Goal: Task Accomplishment & Management: Manage account settings

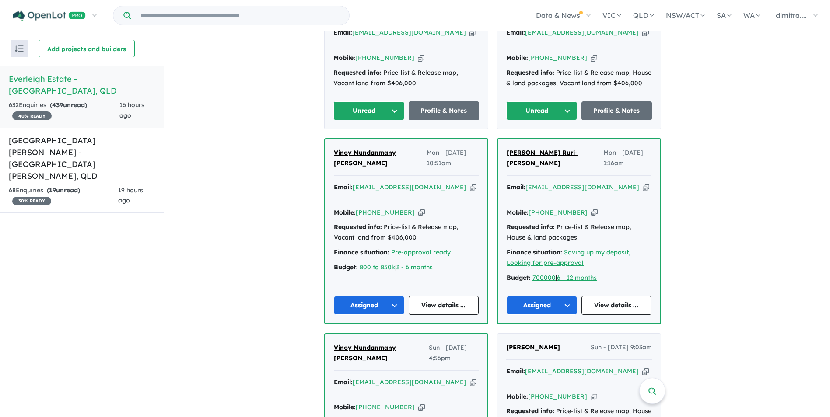
scroll to position [266, 0]
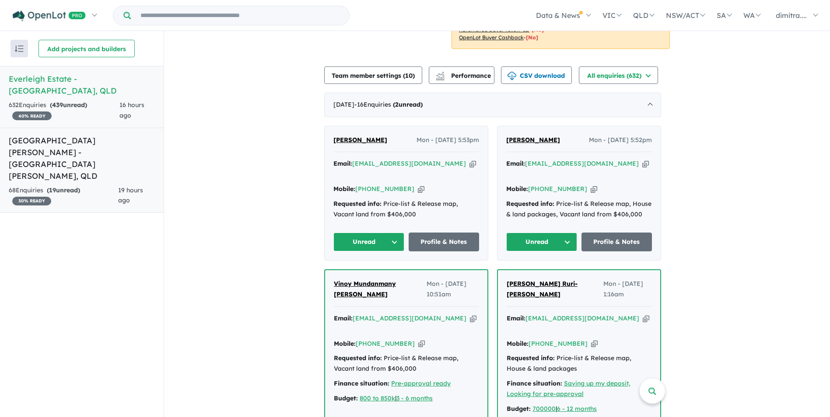
click at [119, 186] on span "19 hours ago" at bounding box center [130, 195] width 25 height 18
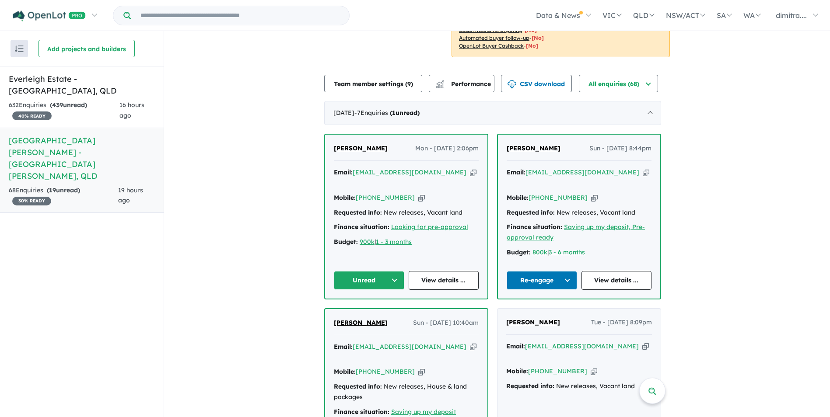
scroll to position [257, 0]
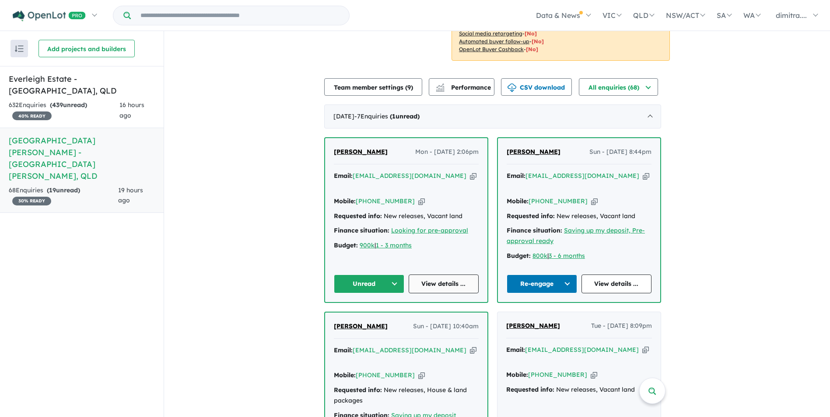
click at [443, 275] on link "View details ..." at bounding box center [444, 284] width 70 height 19
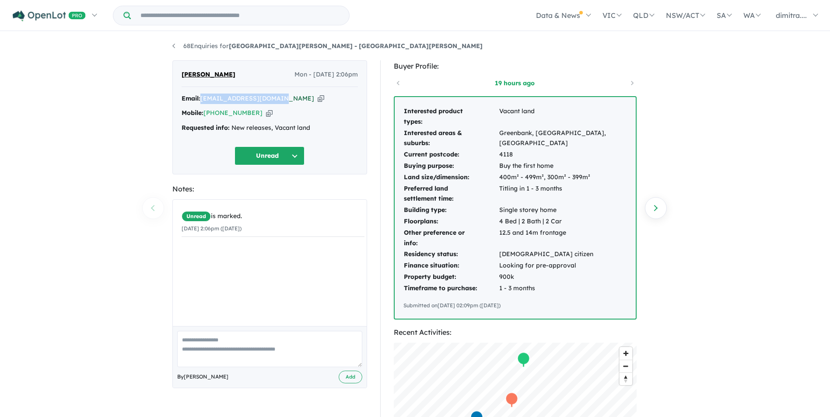
drag, startPoint x: 279, startPoint y: 99, endPoint x: 204, endPoint y: 98, distance: 75.3
click at [204, 98] on div "Email: gabbie.doust@gmail.com Copied!" at bounding box center [270, 99] width 176 height 11
copy a%20Monarch%20Glen%20Estate%20-%20Monarch%20Glen"] "[EMAIL_ADDRESS][DOMAIN_NAME]"
drag, startPoint x: 227, startPoint y: 74, endPoint x: 174, endPoint y: 75, distance: 53.4
click at [174, 75] on div "Gabbie Doust Mon - 11/08/2025, 2:06pm Email: gabbie.doust@gmail.com Copied! Mob…" at bounding box center [269, 117] width 195 height 114
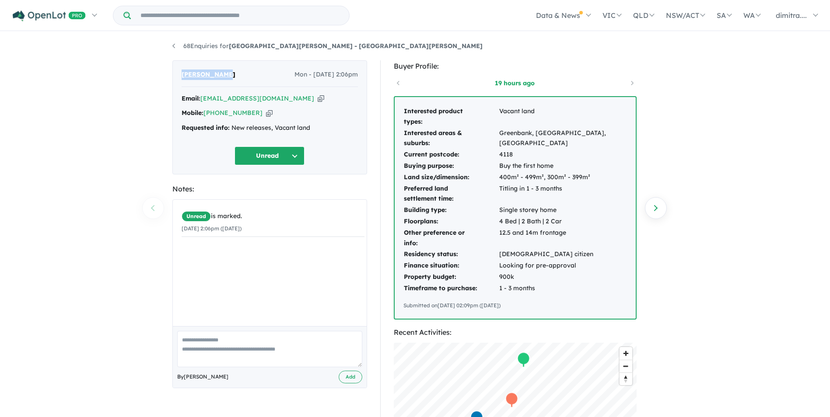
drag, startPoint x: 174, startPoint y: 75, endPoint x: 200, endPoint y: 75, distance: 26.7
copy span "[PERSON_NAME]"
drag, startPoint x: 252, startPoint y: 111, endPoint x: 205, endPoint y: 112, distance: 47.7
click at [205, 112] on div "Mobile: +61 413 819 733 Copied!" at bounding box center [270, 113] width 176 height 11
drag, startPoint x: 205, startPoint y: 112, endPoint x: 211, endPoint y: 113, distance: 6.6
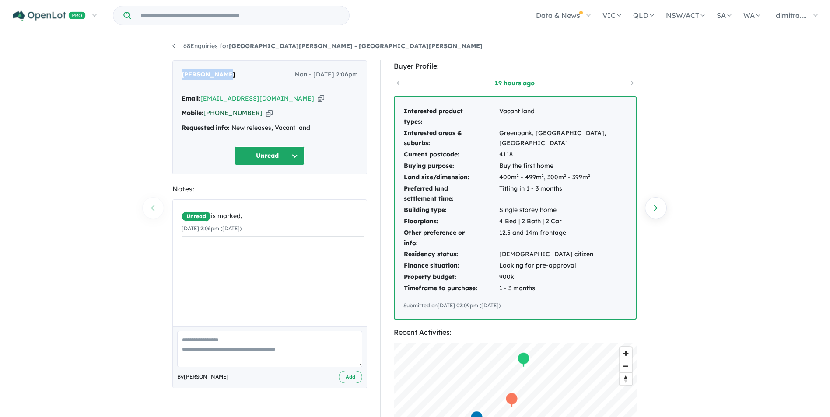
copy link "[PHONE_NUMBER]"
click at [268, 158] on button "Unread" at bounding box center [270, 156] width 70 height 19
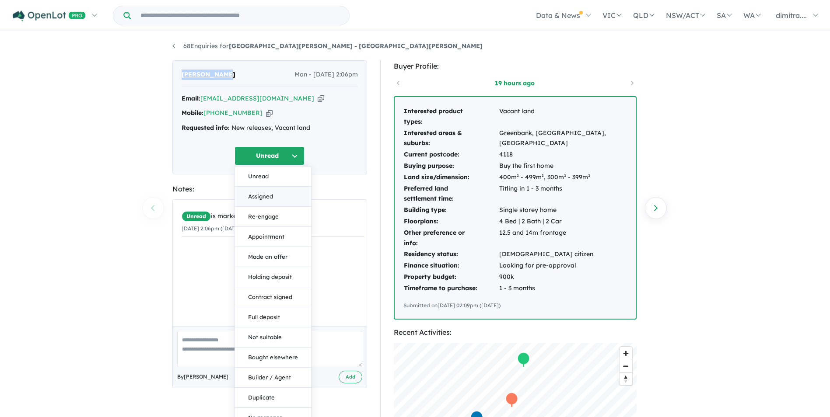
click at [271, 197] on button "Assigned" at bounding box center [273, 197] width 76 height 20
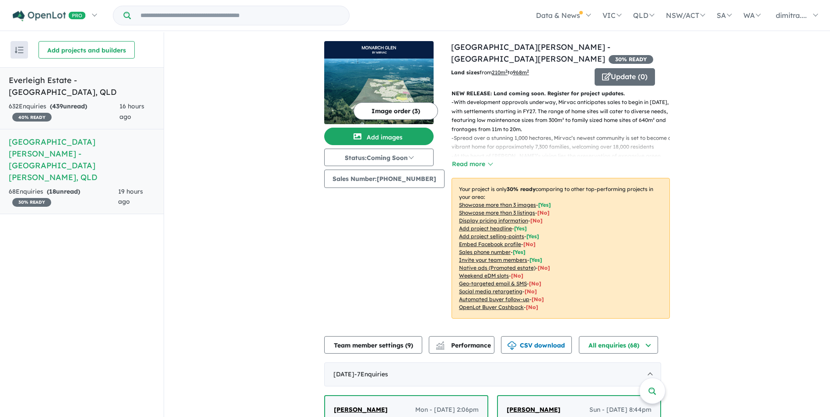
click at [110, 78] on h5 "Everleigh Estate - Greenbank , QLD" at bounding box center [82, 86] width 146 height 24
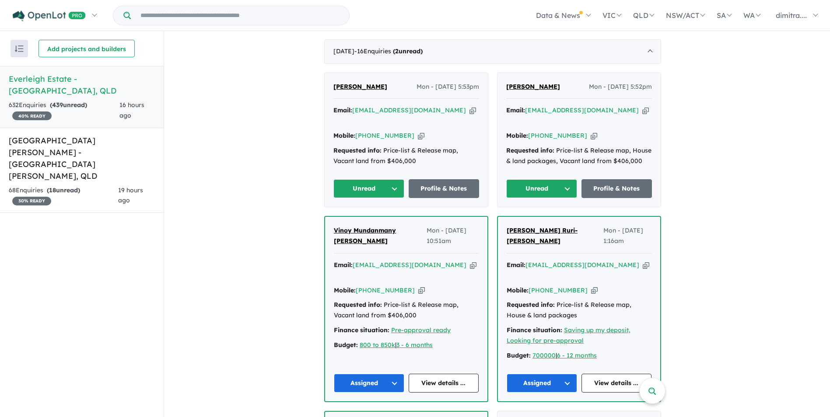
scroll to position [306, 0]
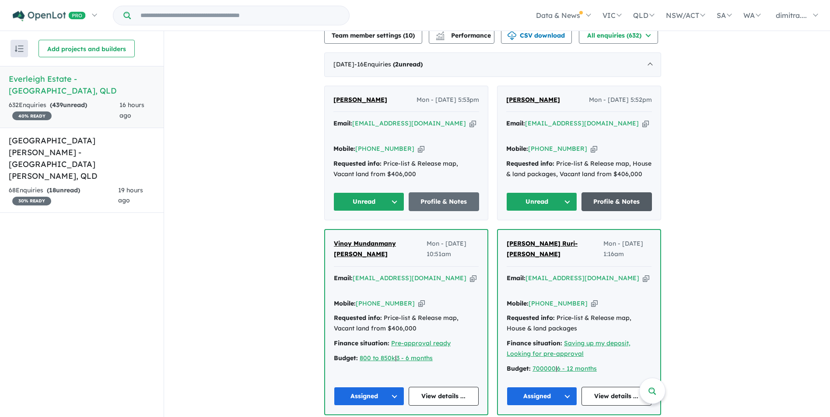
click at [624, 193] on link "Profile & Notes" at bounding box center [617, 202] width 71 height 19
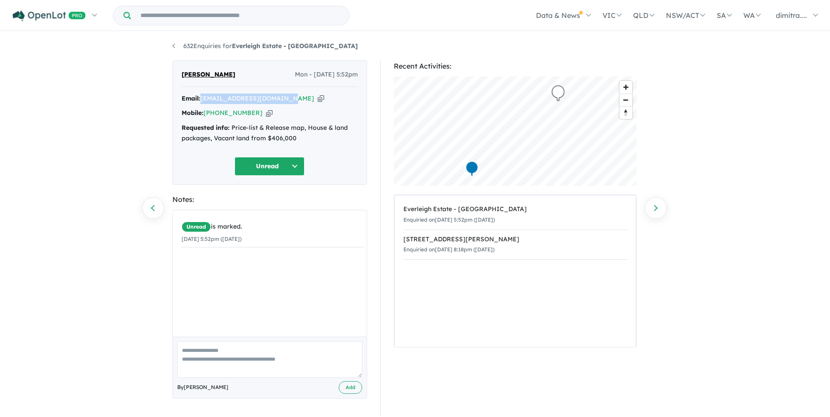
drag, startPoint x: 288, startPoint y: 98, endPoint x: 202, endPoint y: 99, distance: 85.8
click at [202, 99] on div "Email: hasaan123456@outlook.com Copied!" at bounding box center [270, 99] width 176 height 11
drag, startPoint x: 202, startPoint y: 99, endPoint x: 213, endPoint y: 97, distance: 11.2
copy a%20Everleigh%20Estate%20-%20Greenbank"] "[EMAIL_ADDRESS][DOMAIN_NAME]"
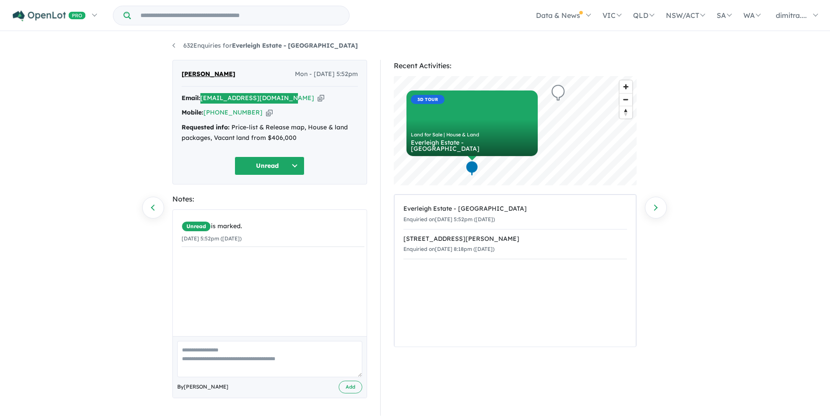
scroll to position [1, 0]
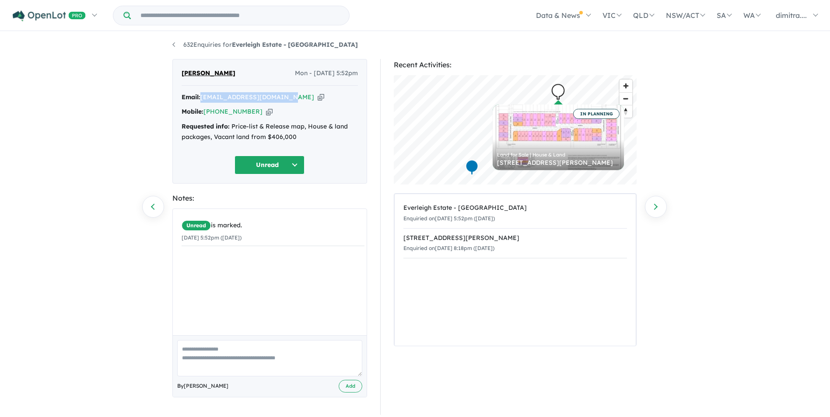
click at [283, 169] on button "Unread" at bounding box center [270, 165] width 70 height 19
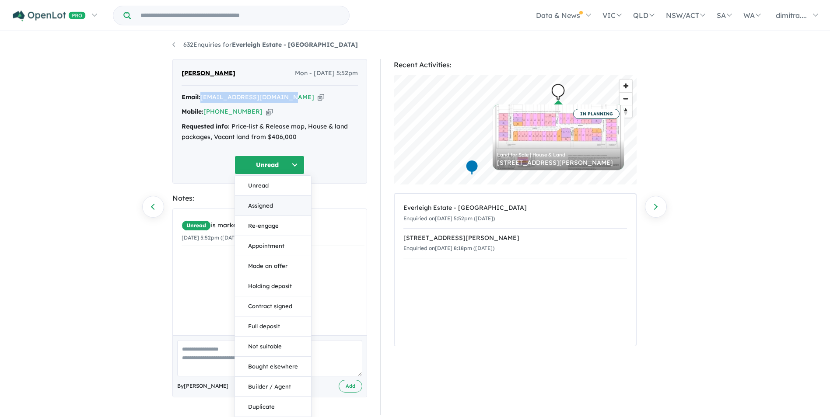
click at [281, 210] on button "Assigned" at bounding box center [273, 206] width 76 height 20
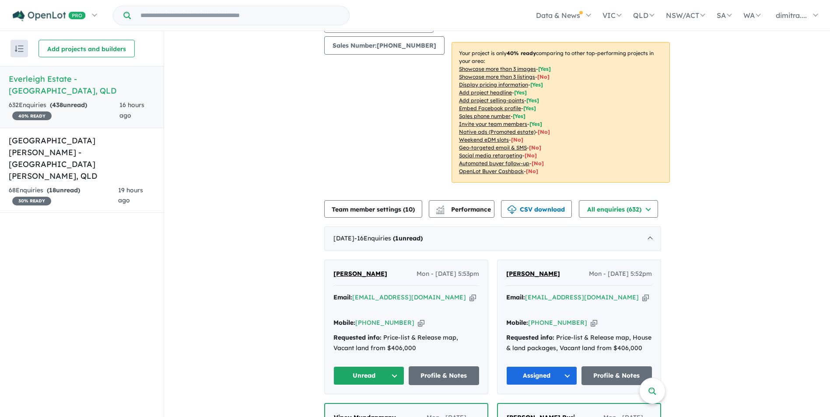
scroll to position [175, 0]
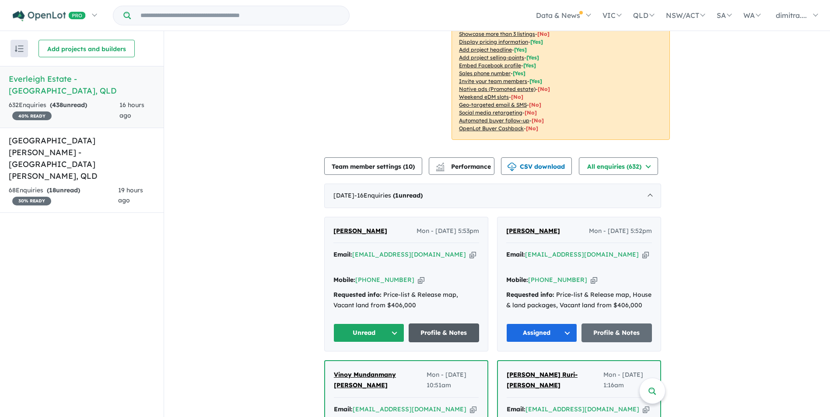
click at [439, 324] on link "Profile & Notes" at bounding box center [444, 333] width 71 height 19
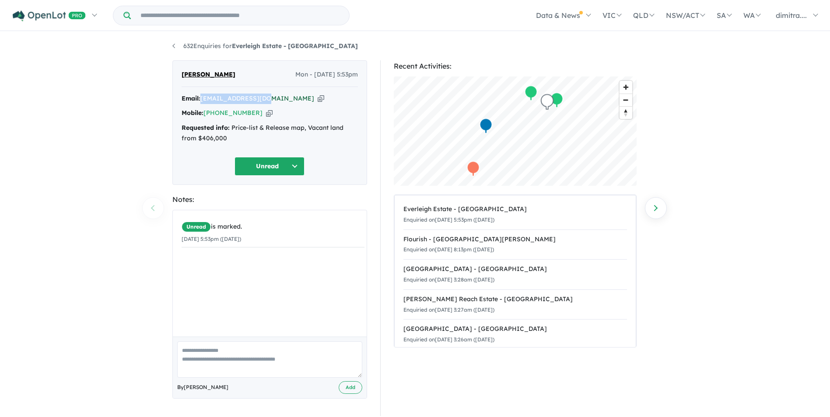
drag, startPoint x: 270, startPoint y: 98, endPoint x: 203, endPoint y: 100, distance: 66.5
click at [203, 100] on div "Email: [EMAIL_ADDRESS][DOMAIN_NAME] Copied!" at bounding box center [270, 99] width 176 height 11
drag, startPoint x: 203, startPoint y: 100, endPoint x: 213, endPoint y: 97, distance: 10.1
copy a%20Everleigh%20Estate%20-%20Greenbank"] "[EMAIL_ADDRESS][DOMAIN_NAME]"
click at [265, 170] on button "Unread" at bounding box center [270, 166] width 70 height 19
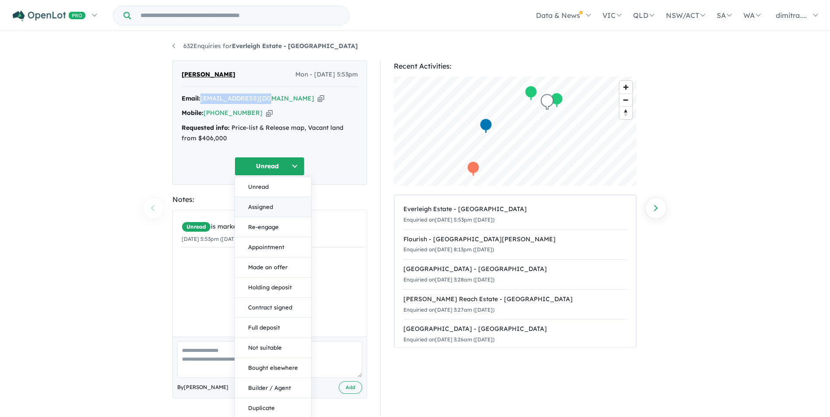
click at [277, 205] on button "Assigned" at bounding box center [273, 207] width 76 height 20
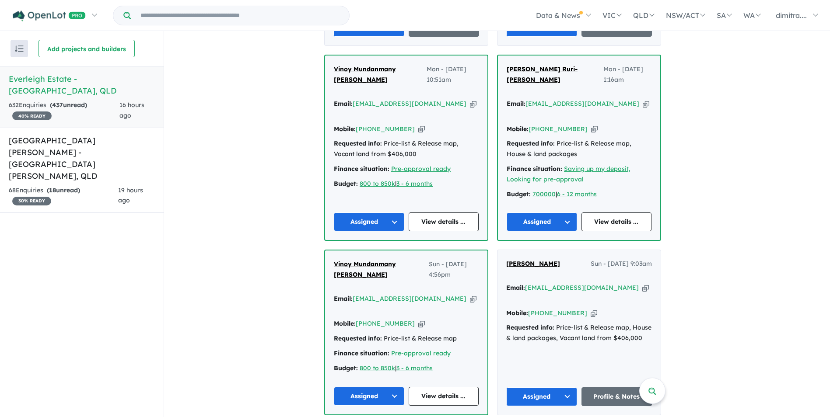
scroll to position [481, 0]
